Goal: Information Seeking & Learning: Learn about a topic

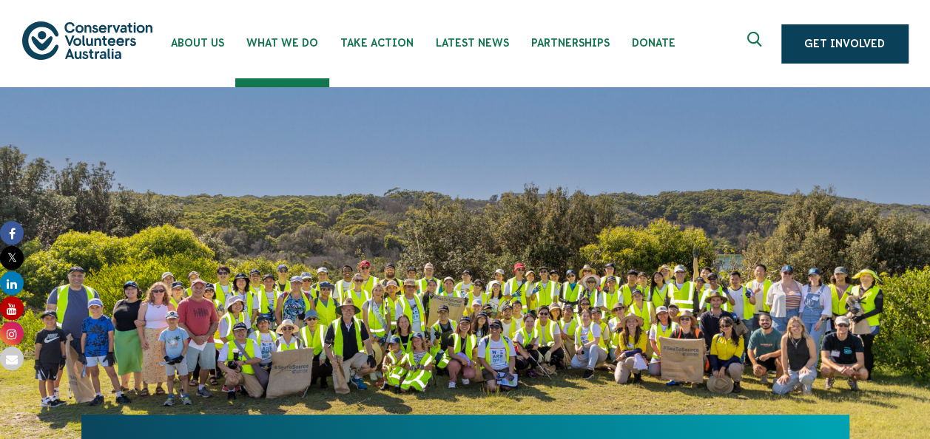
click at [905, 268] on div "What we do" at bounding box center [465, 272] width 930 height 370
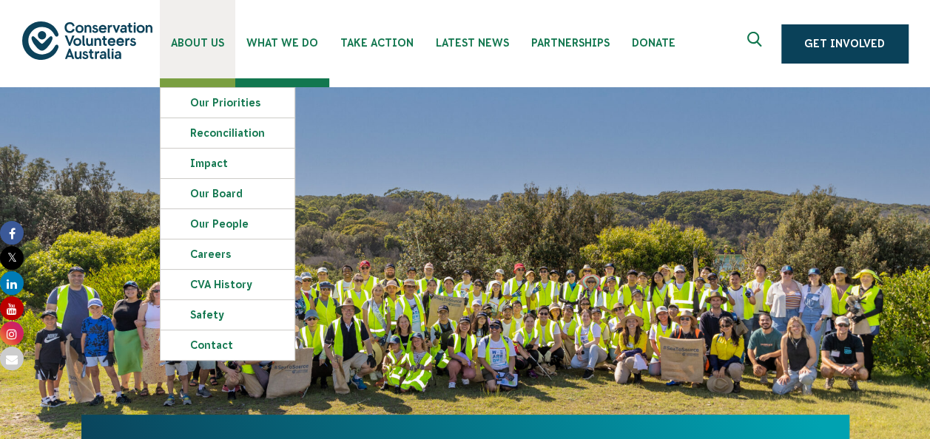
click at [187, 28] on link "About Us" at bounding box center [197, 39] width 75 height 78
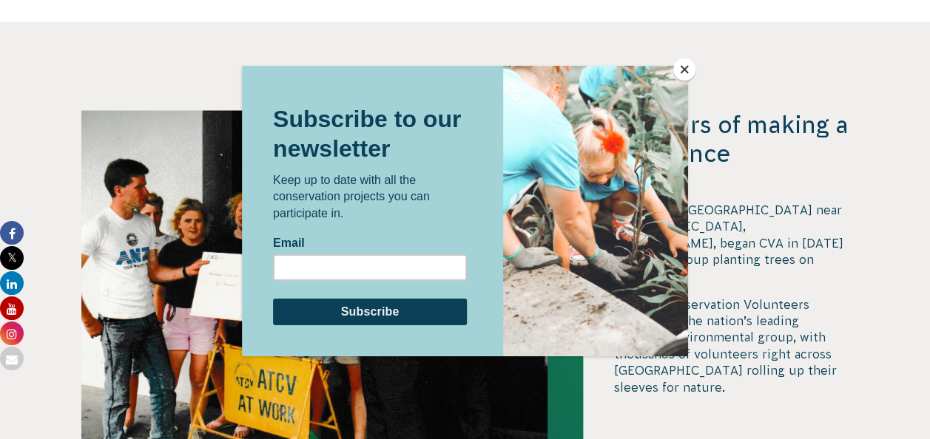
scroll to position [1391, 0]
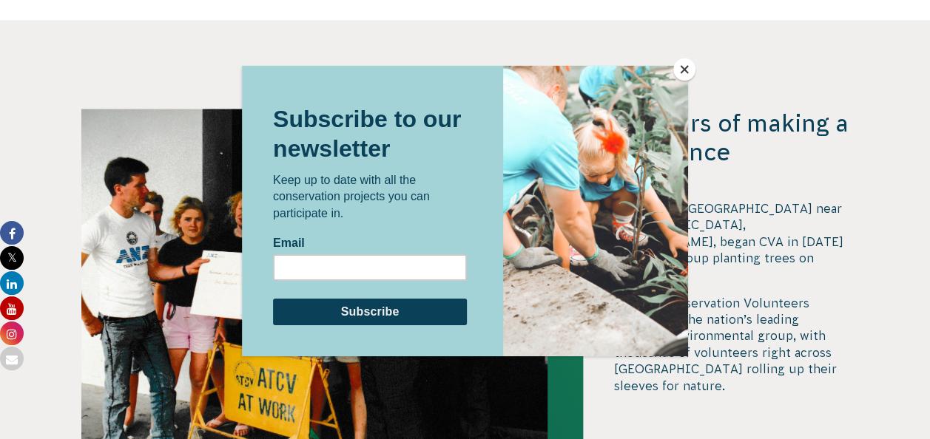
click at [691, 72] on button "Close" at bounding box center [684, 69] width 22 height 22
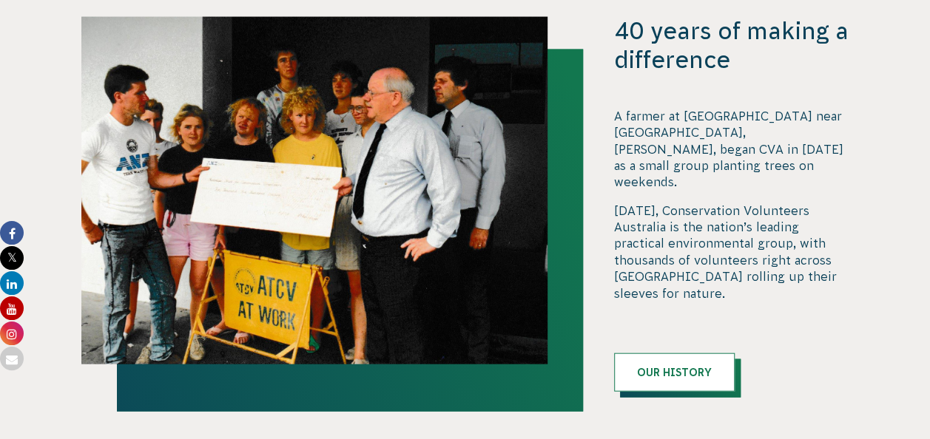
scroll to position [1484, 0]
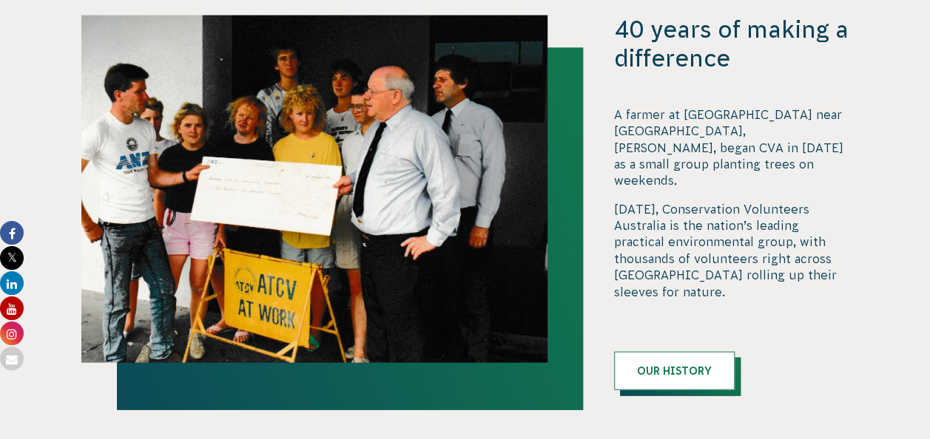
click at [670, 305] on div "40 years of making a difference A farmer at Yandoit near Ballarat, Tim Cox, beg…" at bounding box center [731, 203] width 235 height 375
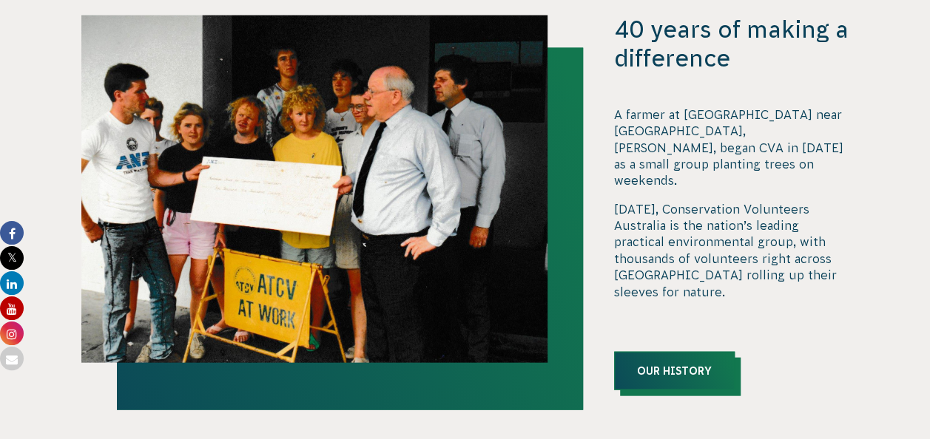
click at [670, 352] on link "Our History" at bounding box center [674, 371] width 121 height 38
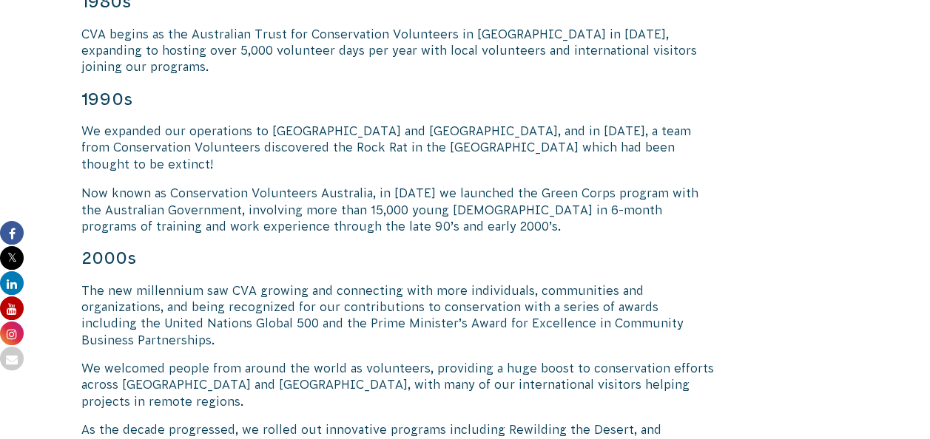
scroll to position [1212, 0]
click at [487, 65] on div "“What was started in 1982 by Yandoit farmer, Tim Cox, as a small group planting…" at bounding box center [398, 350] width 635 height 2328
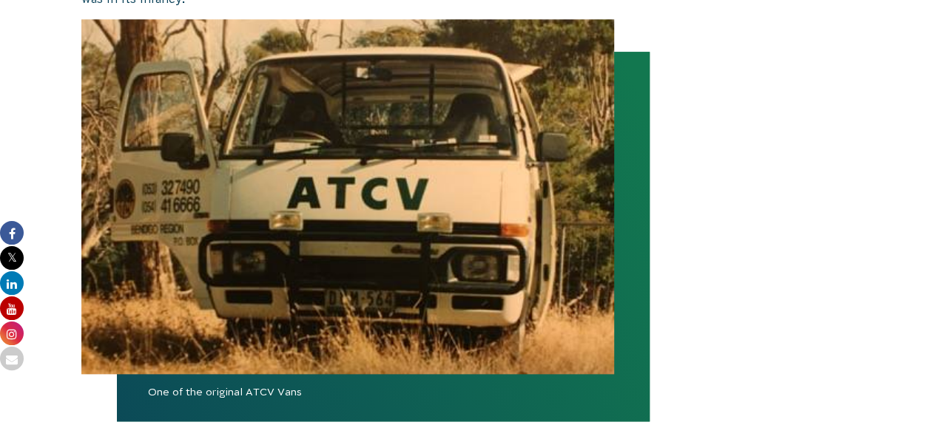
scroll to position [0, 0]
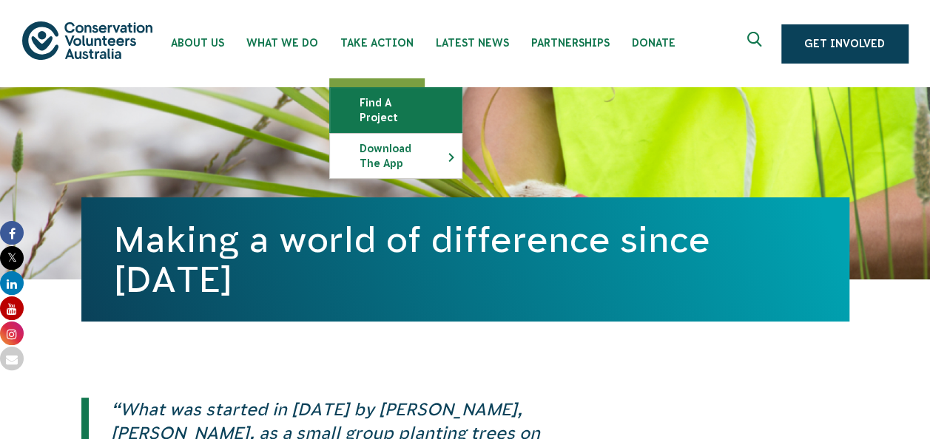
click at [379, 95] on link "Find a project" at bounding box center [396, 110] width 132 height 44
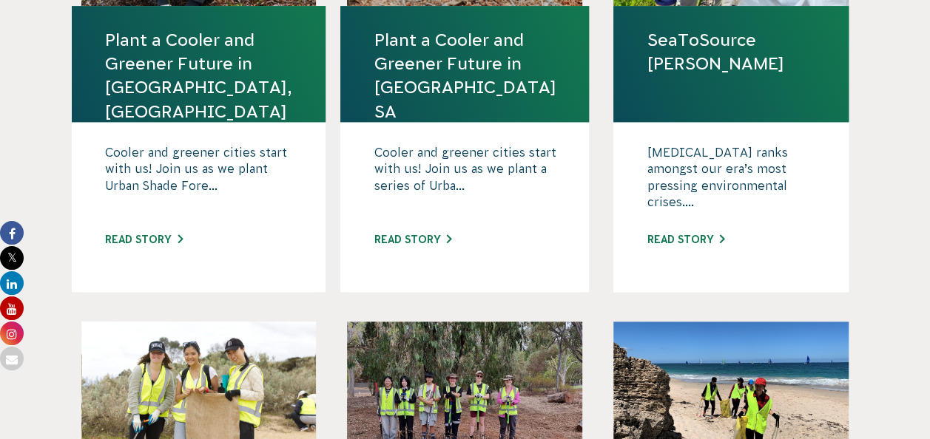
scroll to position [632, 0]
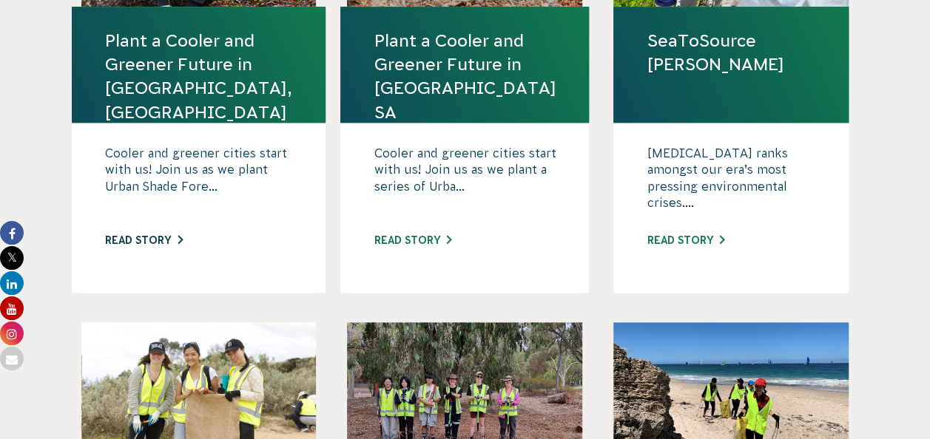
click at [124, 234] on link "Read story" at bounding box center [144, 240] width 78 height 12
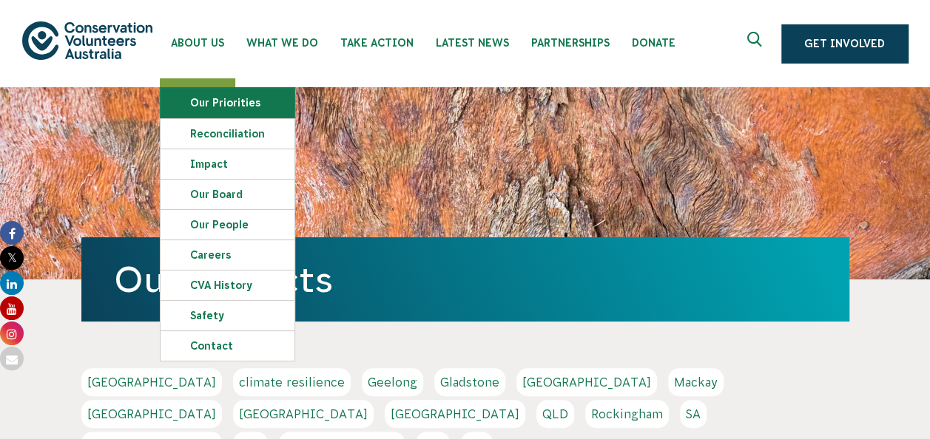
click at [186, 101] on link "Our Priorities" at bounding box center [228, 103] width 134 height 30
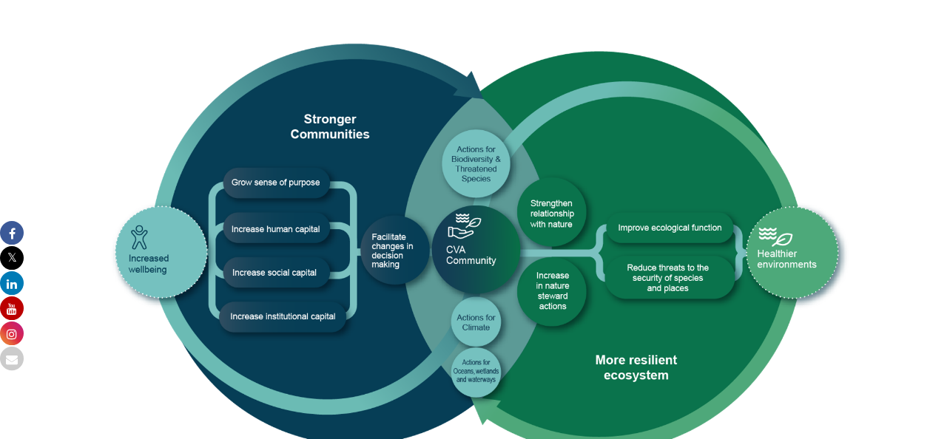
scroll to position [896, 0]
